Goal: Task Accomplishment & Management: Manage account settings

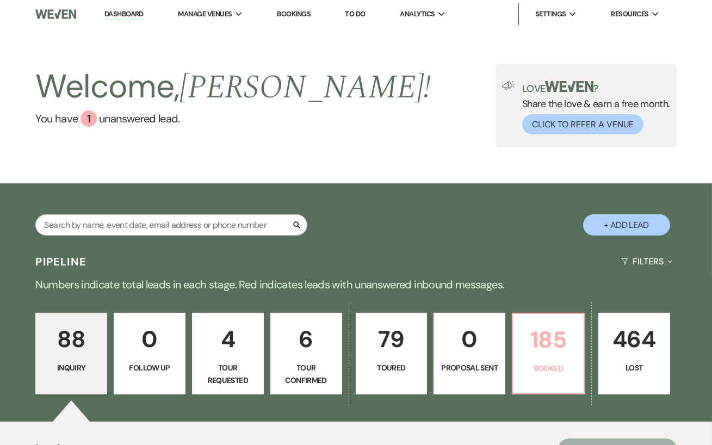
click at [532, 336] on p "185" at bounding box center [548, 339] width 58 height 36
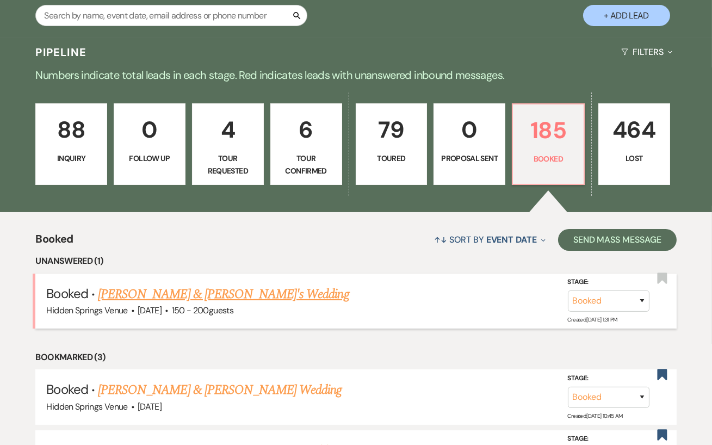
scroll to position [248, 0]
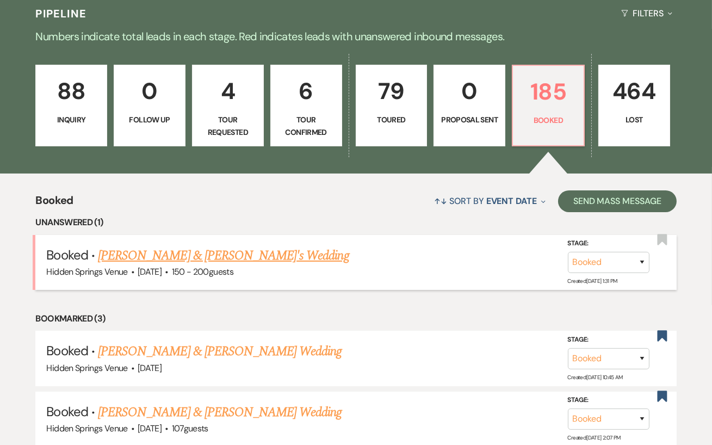
click at [256, 248] on link "[PERSON_NAME] & [PERSON_NAME]'s Wedding" at bounding box center [223, 256] width 251 height 20
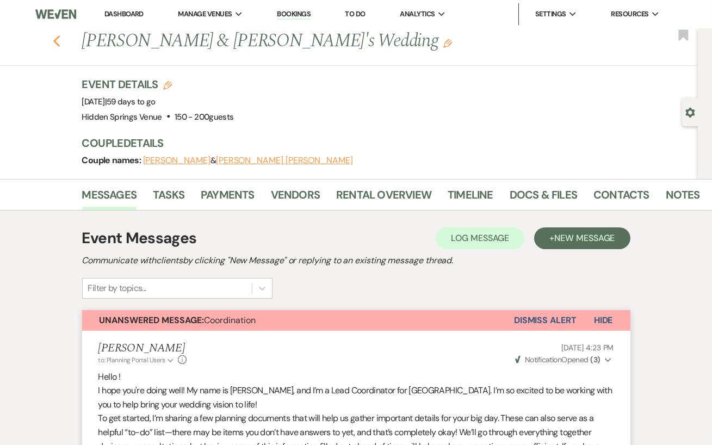
click at [58, 39] on icon "Previous" at bounding box center [57, 41] width 8 height 13
